Goal: Information Seeking & Learning: Learn about a topic

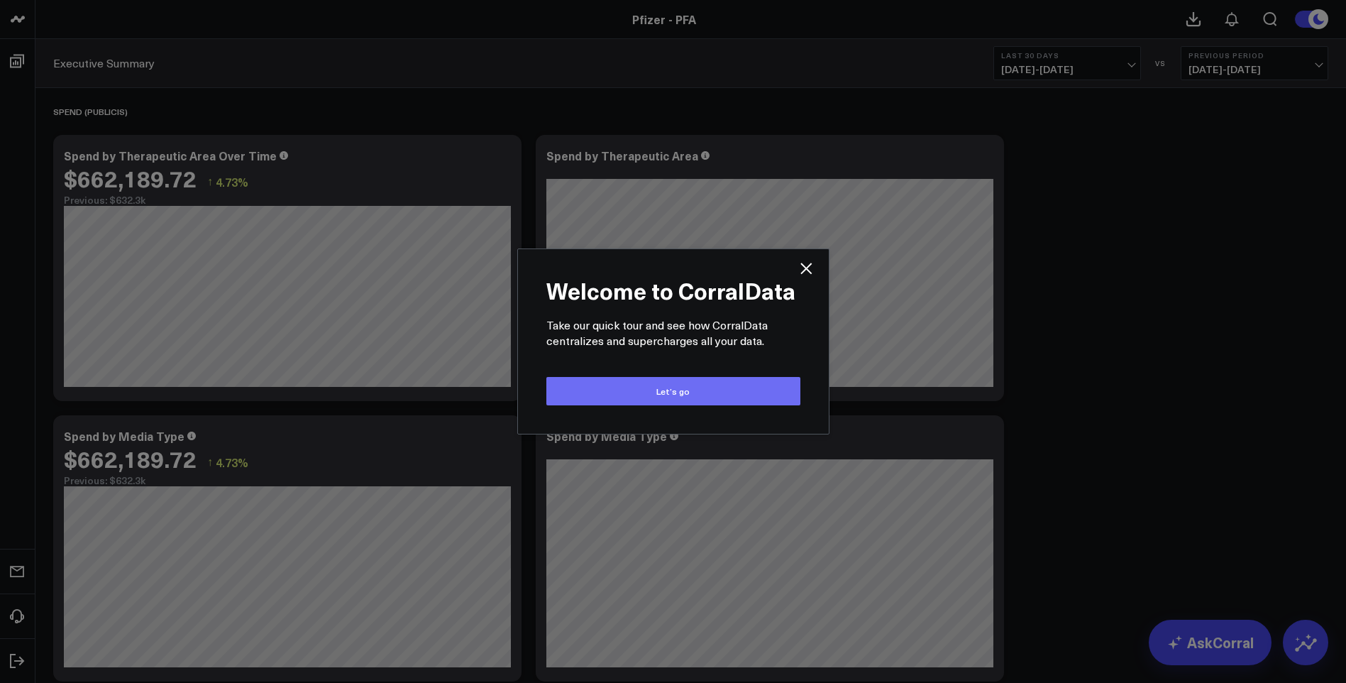
click at [649, 388] on button "Let’s go" at bounding box center [674, 391] width 254 height 28
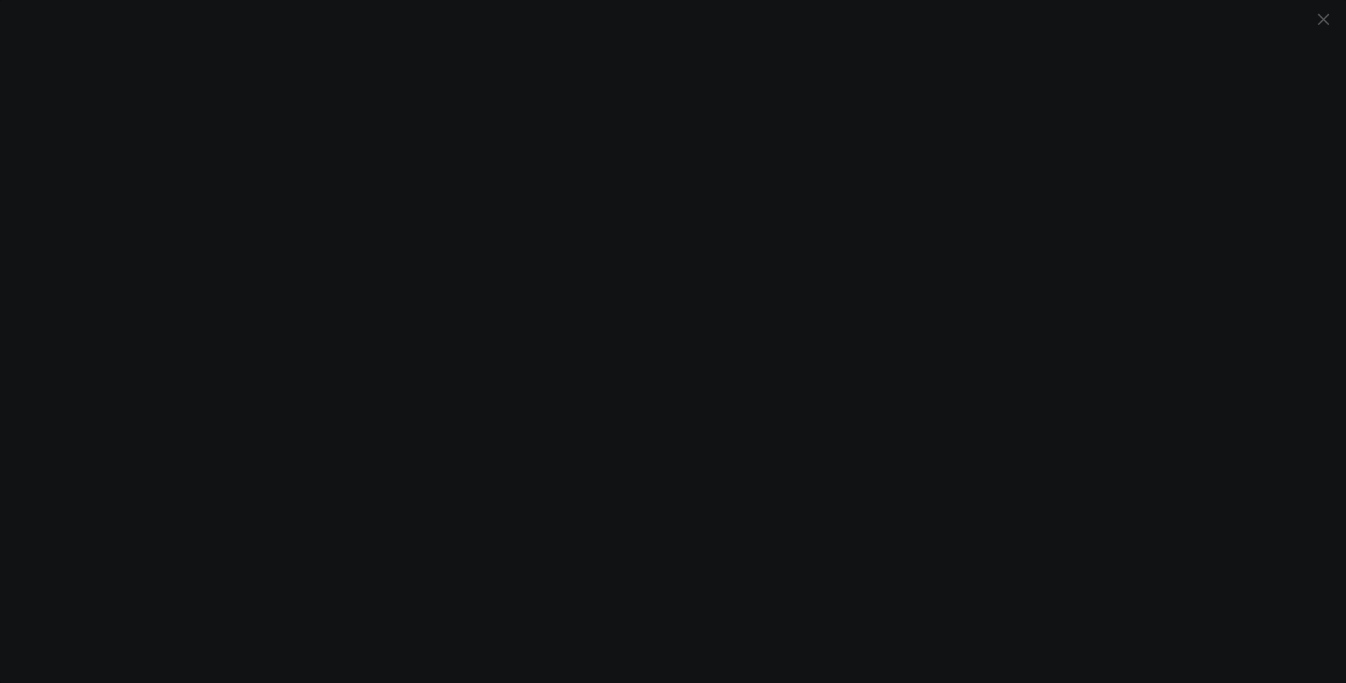
click at [1324, 21] on icon "Close" at bounding box center [1323, 19] width 17 height 17
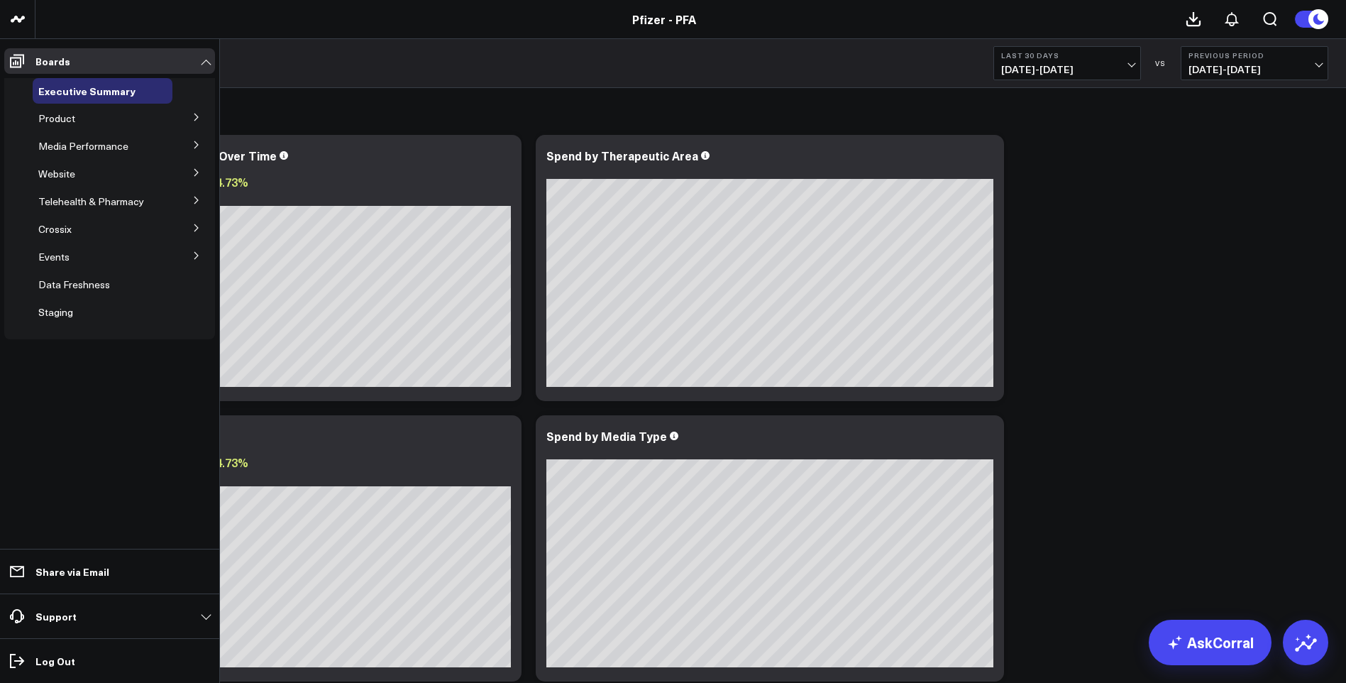
click at [120, 116] on div "Product" at bounding box center [103, 119] width 140 height 26
click at [193, 115] on icon at bounding box center [196, 117] width 9 height 9
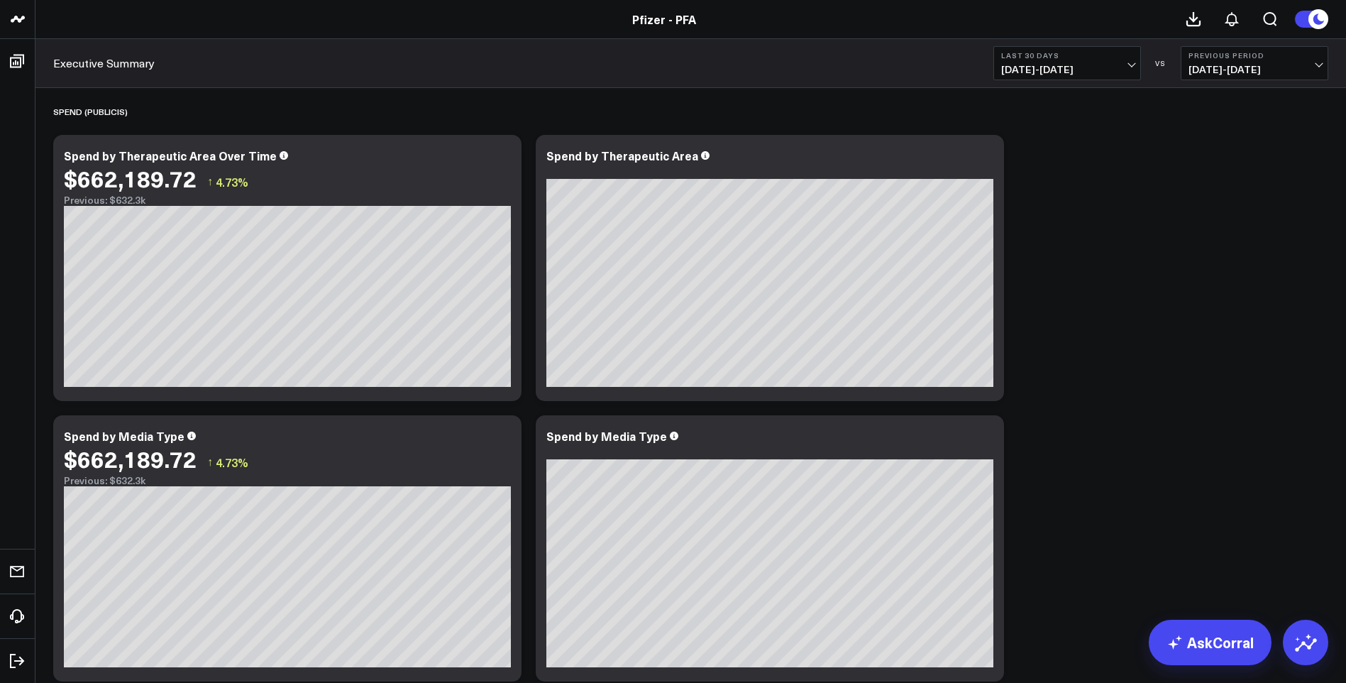
click at [410, 65] on div "Executive Summary Last 30 Days 08/17/25 - 09/15/25 VS Previous Period 07/18/25 …" at bounding box center [690, 63] width 1311 height 49
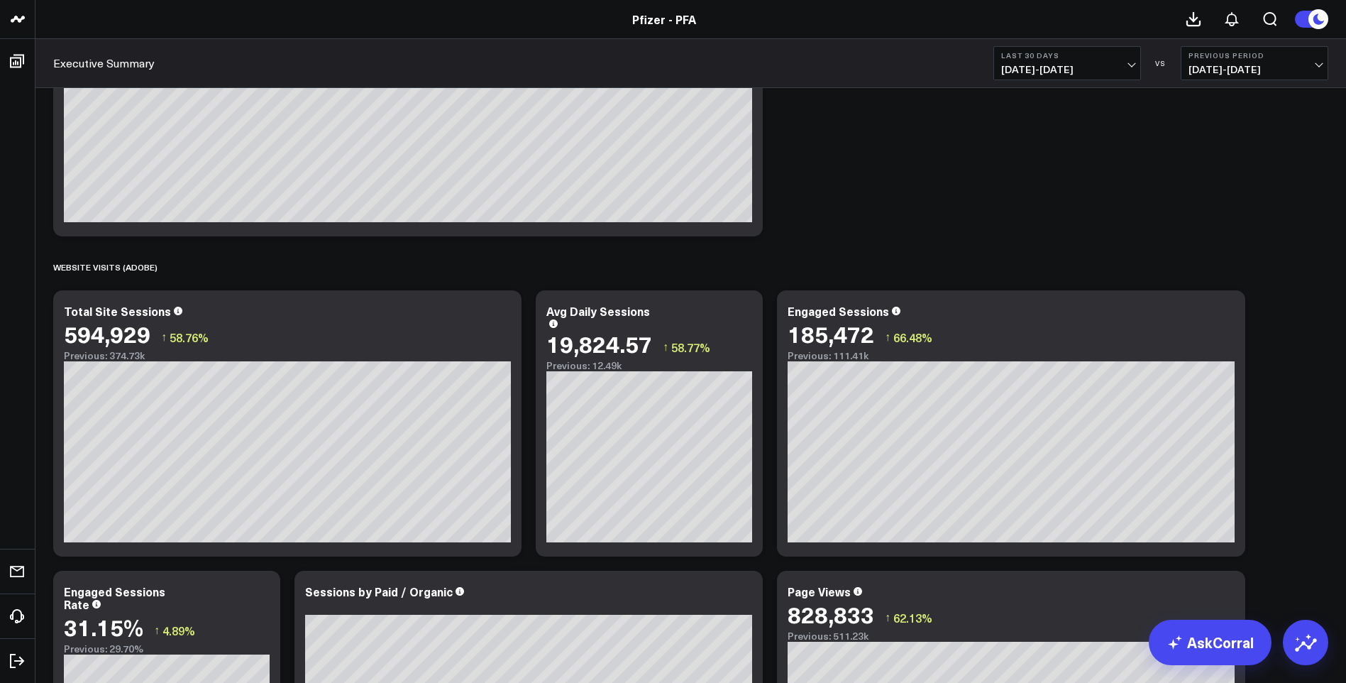
scroll to position [1042, 0]
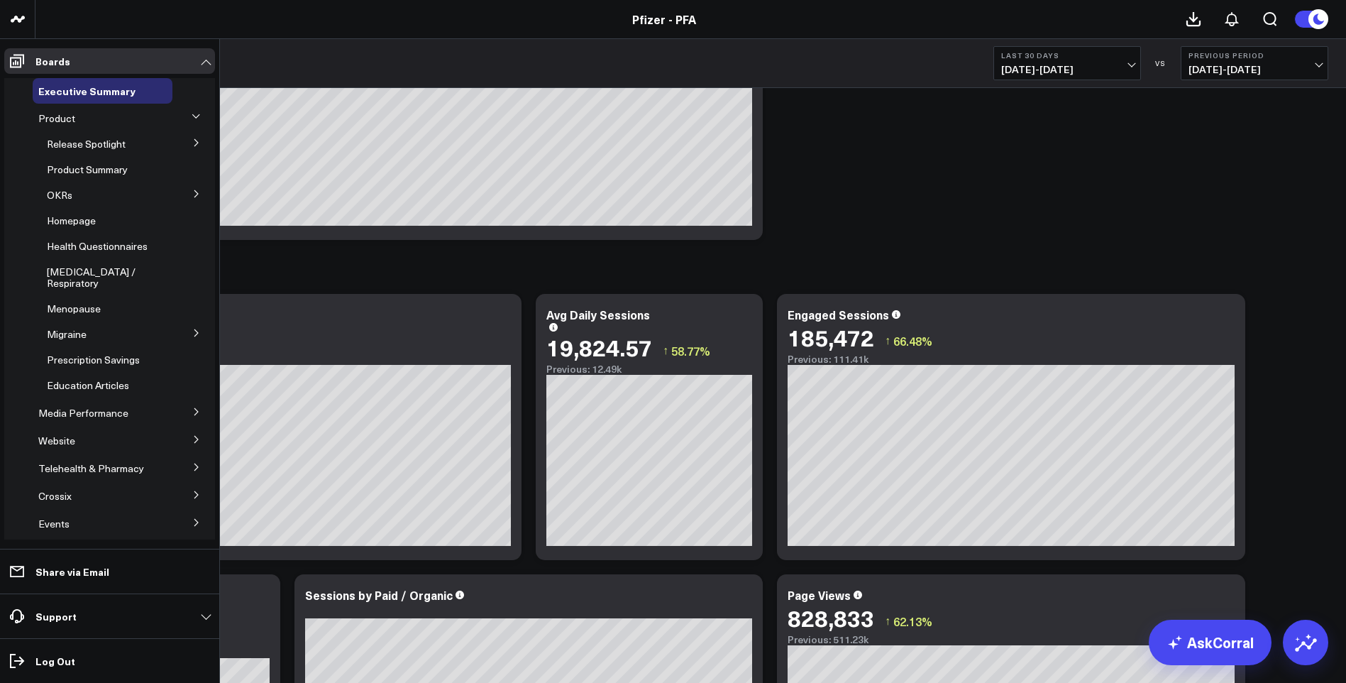
click at [66, 434] on span "Website" at bounding box center [56, 440] width 37 height 13
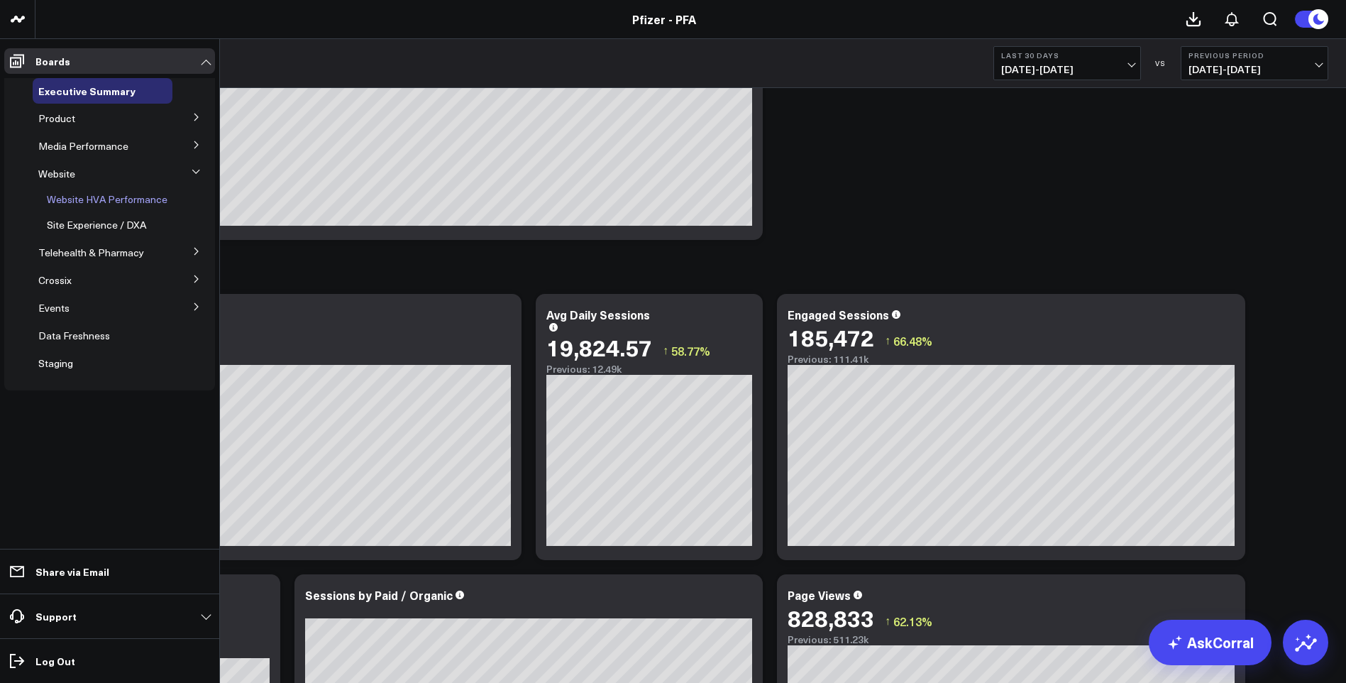
click at [104, 197] on span "Website HVA Performance" at bounding box center [107, 198] width 121 height 13
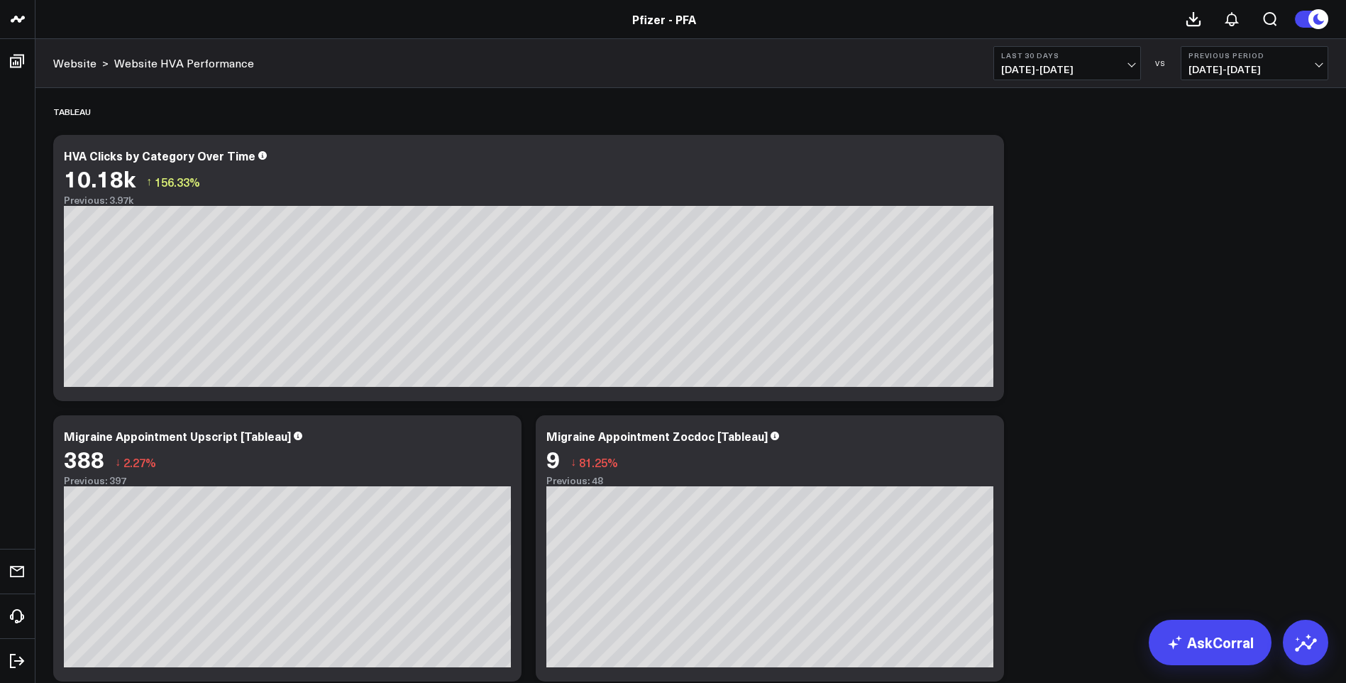
click at [68, 60] on link "Website" at bounding box center [74, 63] width 43 height 16
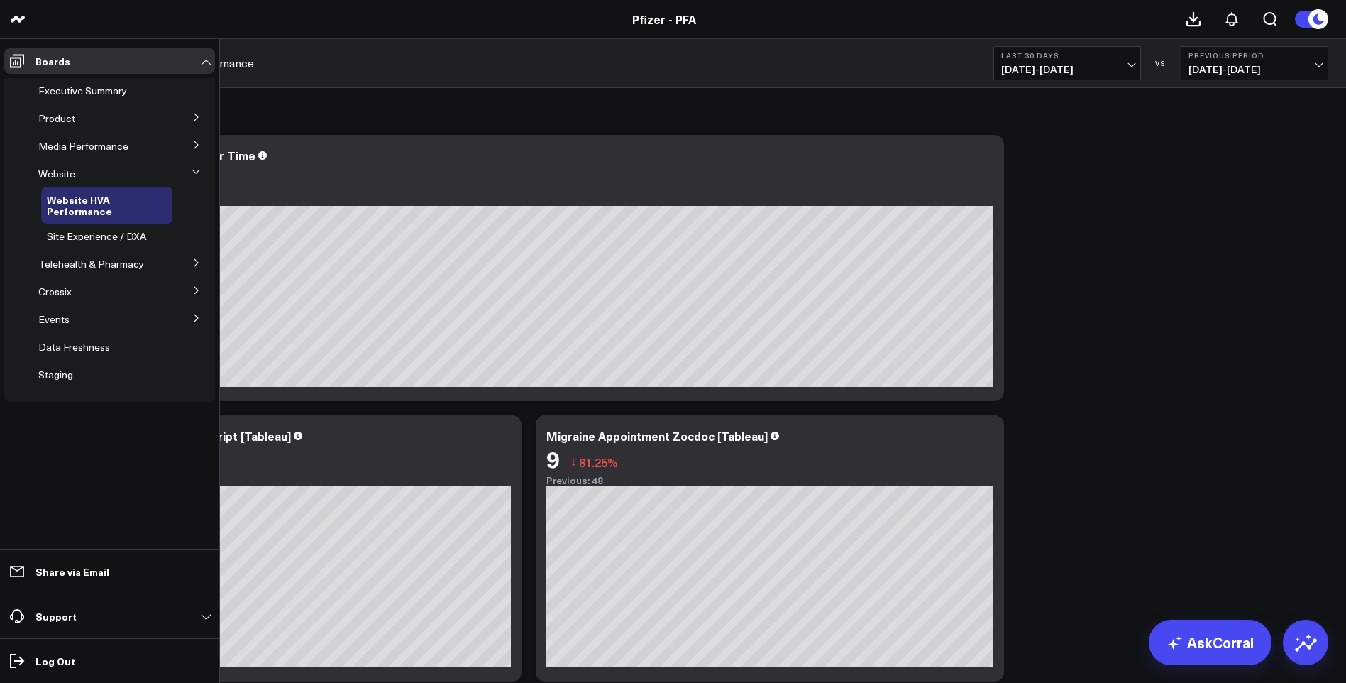
click at [57, 124] on span "Product" at bounding box center [56, 117] width 37 height 13
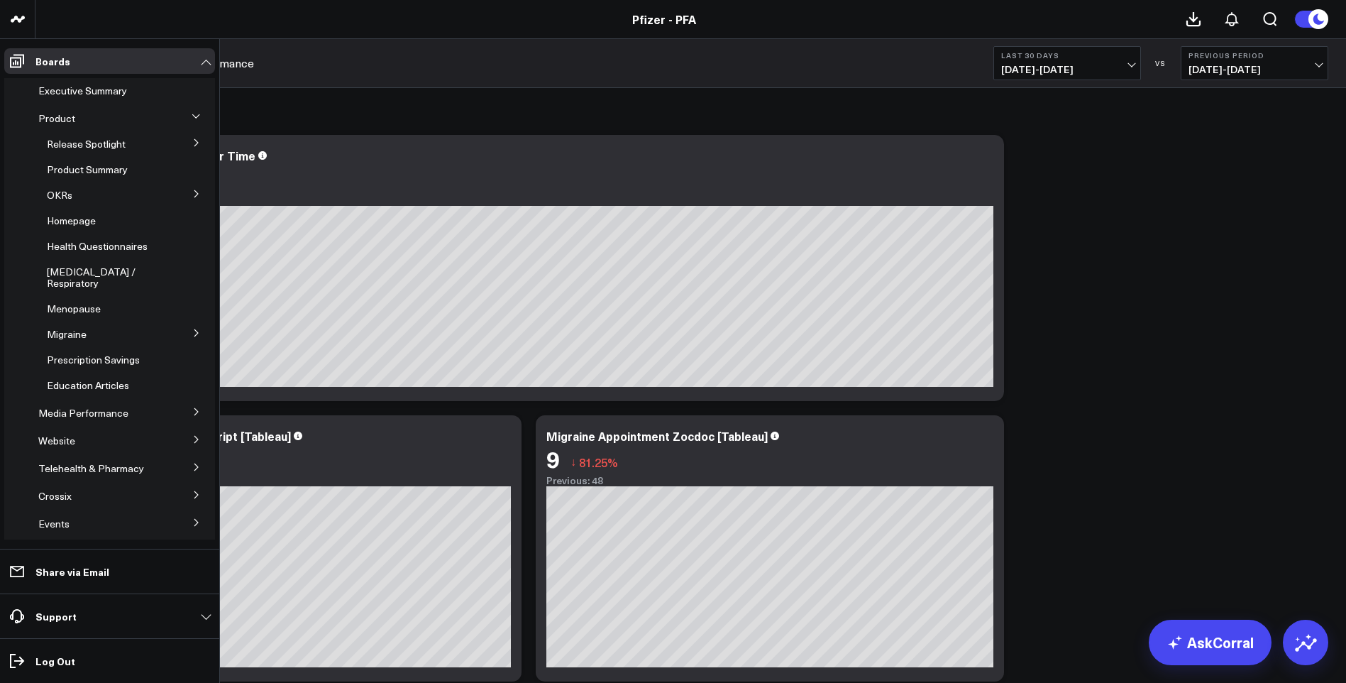
click at [57, 124] on span "Product" at bounding box center [56, 117] width 37 height 13
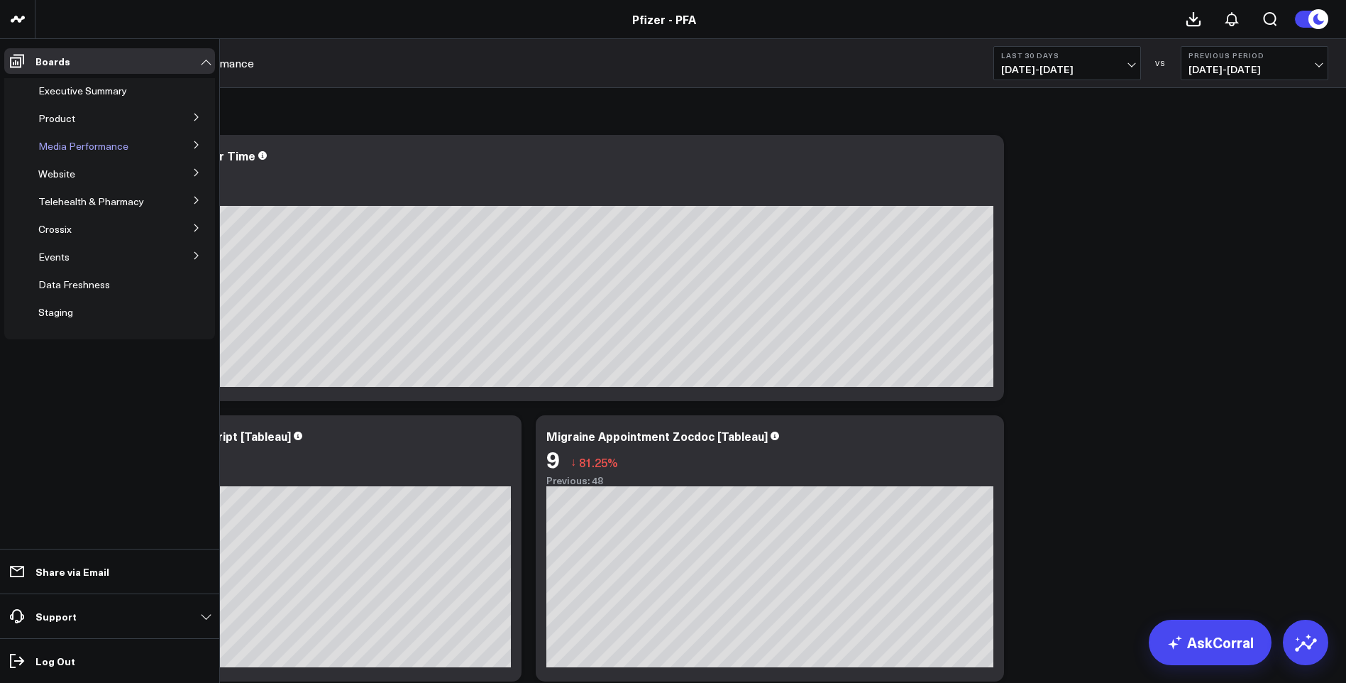
click at [53, 146] on span "Media Performance" at bounding box center [83, 145] width 90 height 13
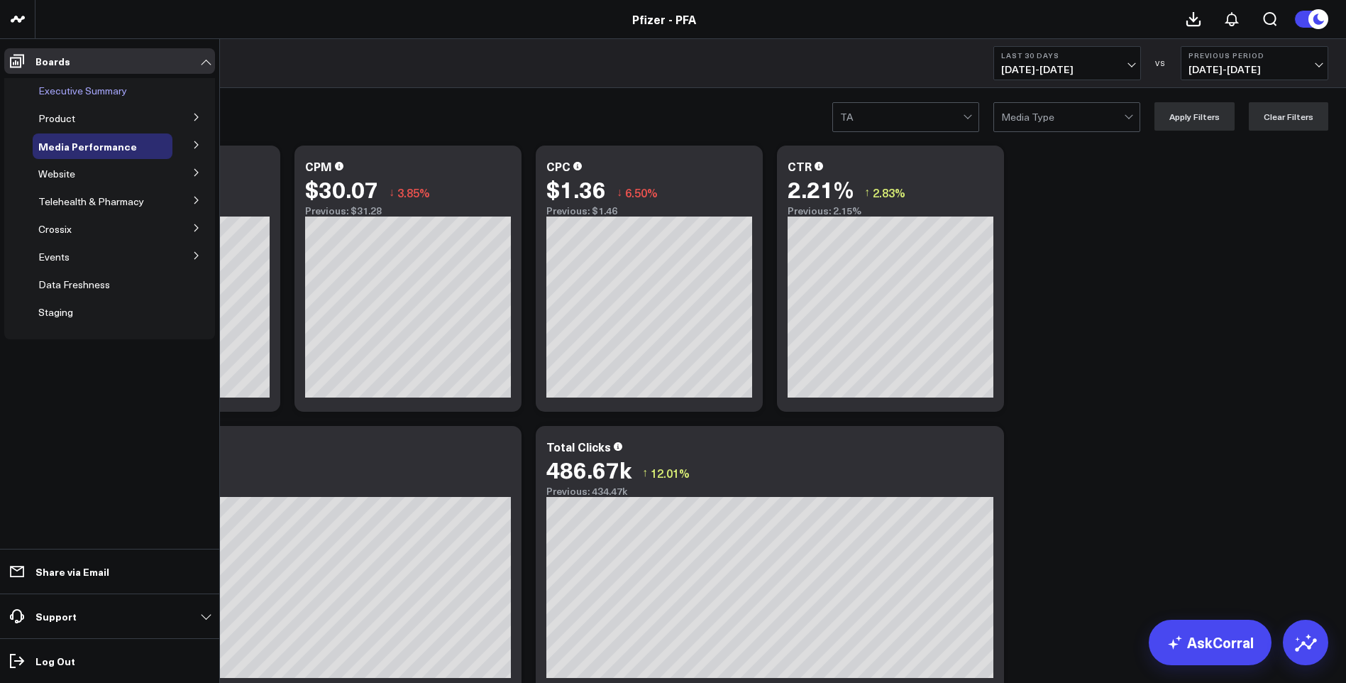
click at [57, 87] on span "Executive Summary" at bounding box center [82, 90] width 89 height 13
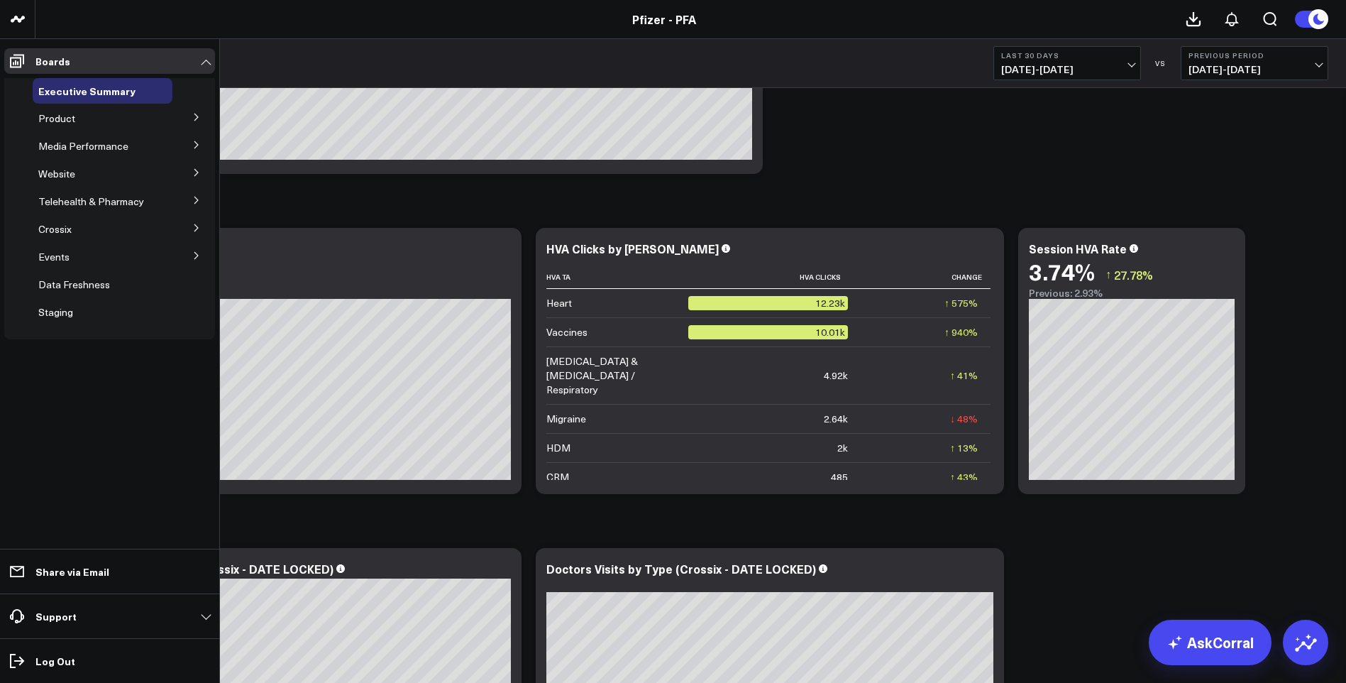
scroll to position [1987, 0]
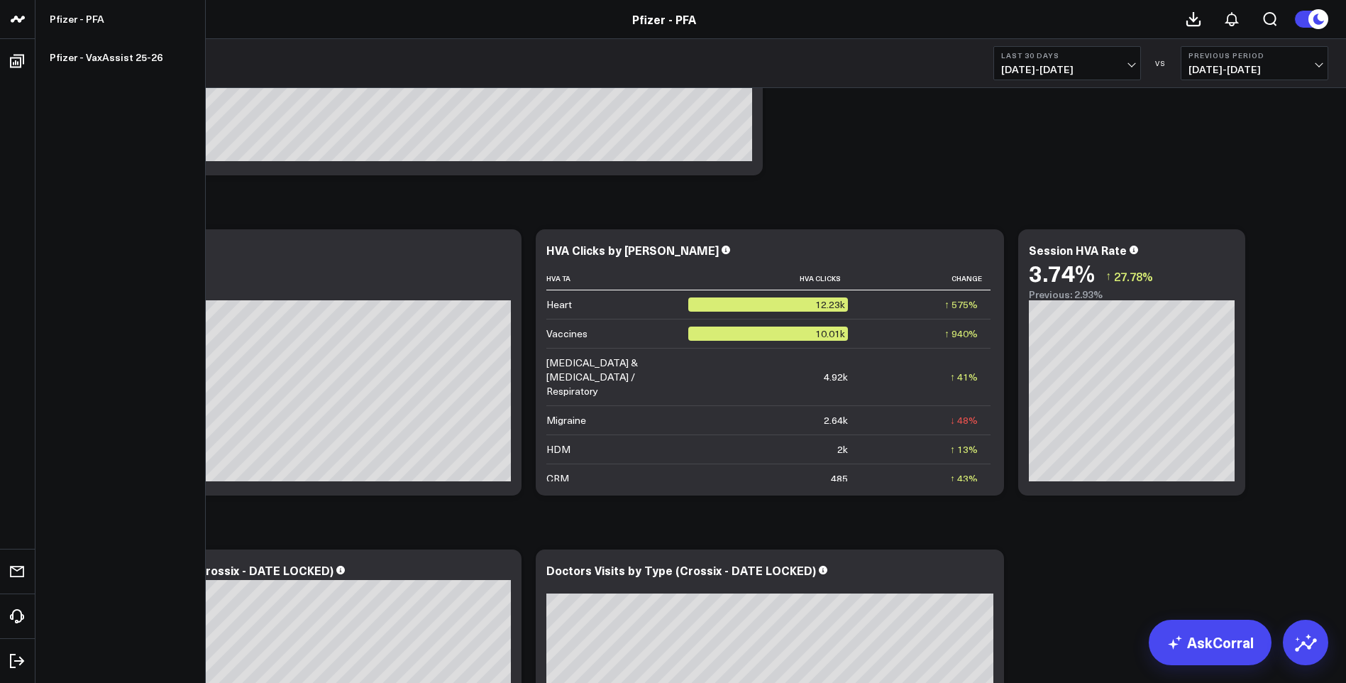
click at [18, 17] on icon at bounding box center [17, 19] width 17 height 17
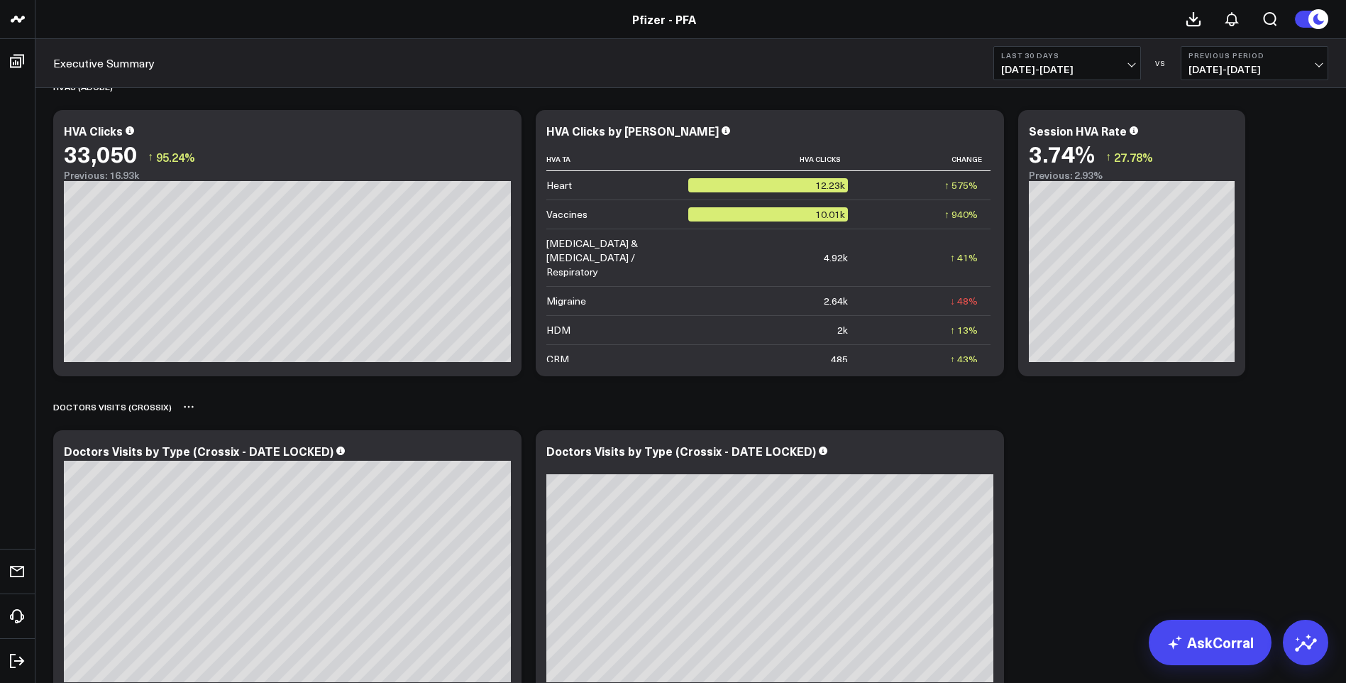
scroll to position [2036, 0]
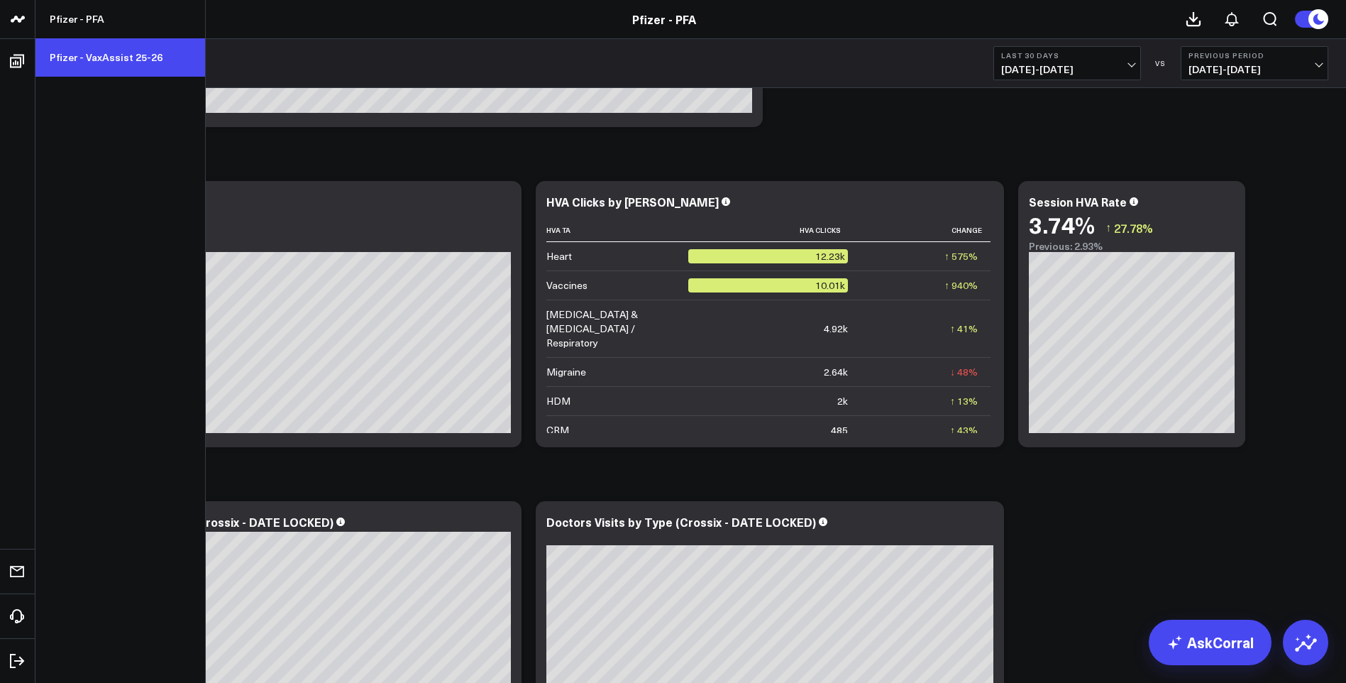
click at [109, 55] on link "Pfizer - VaxAssist 25-26" at bounding box center [120, 57] width 170 height 38
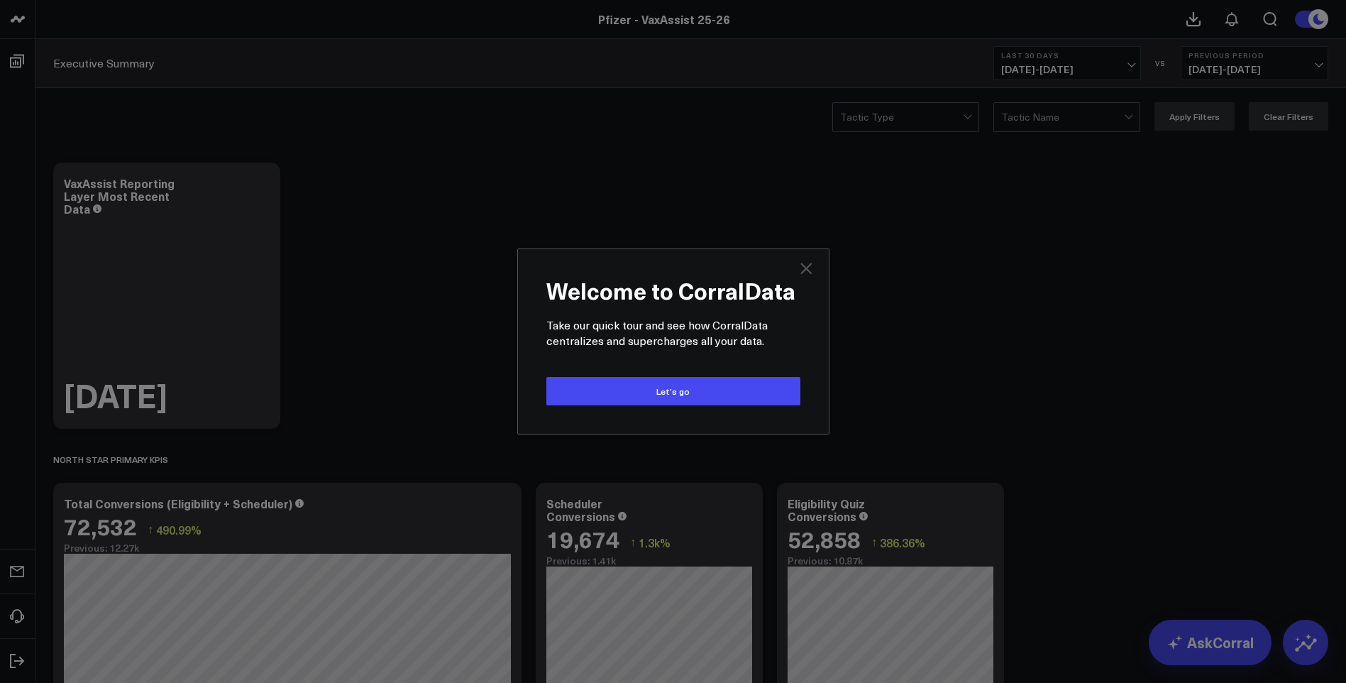
click at [810, 267] on icon "Close" at bounding box center [806, 268] width 17 height 17
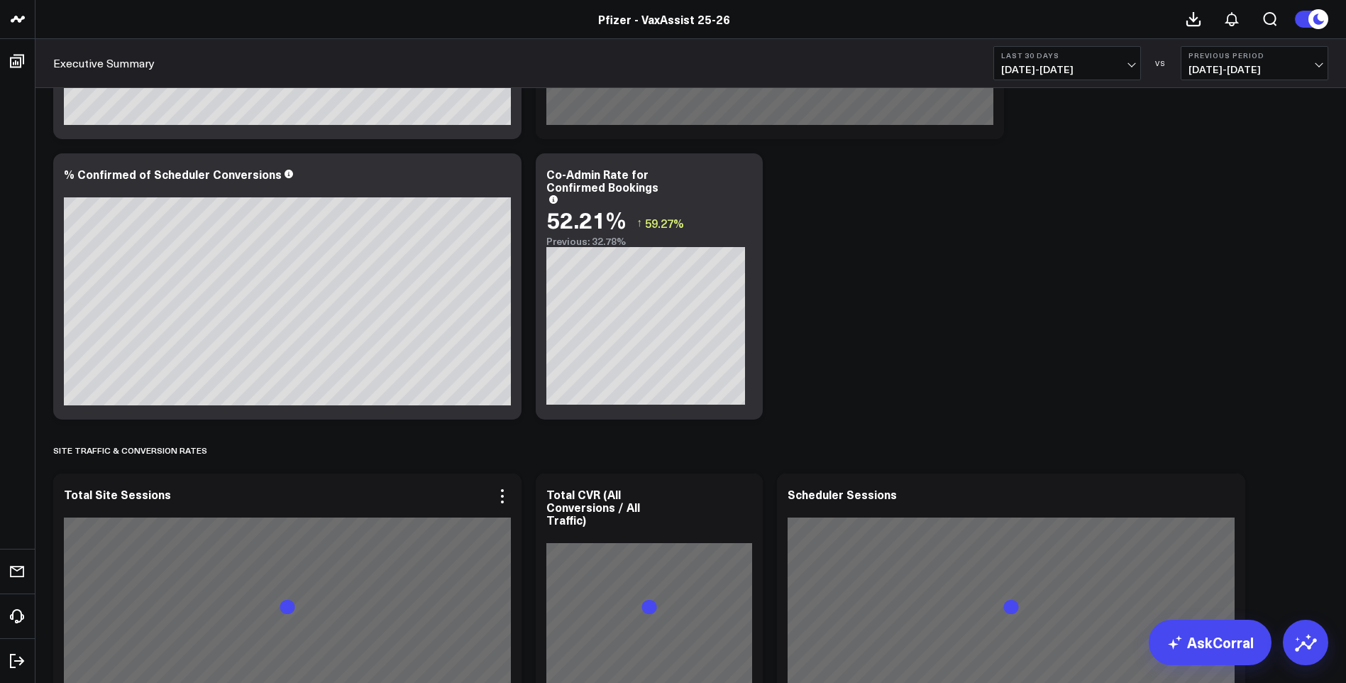
scroll to position [1517, 0]
